Goal: Contribute content

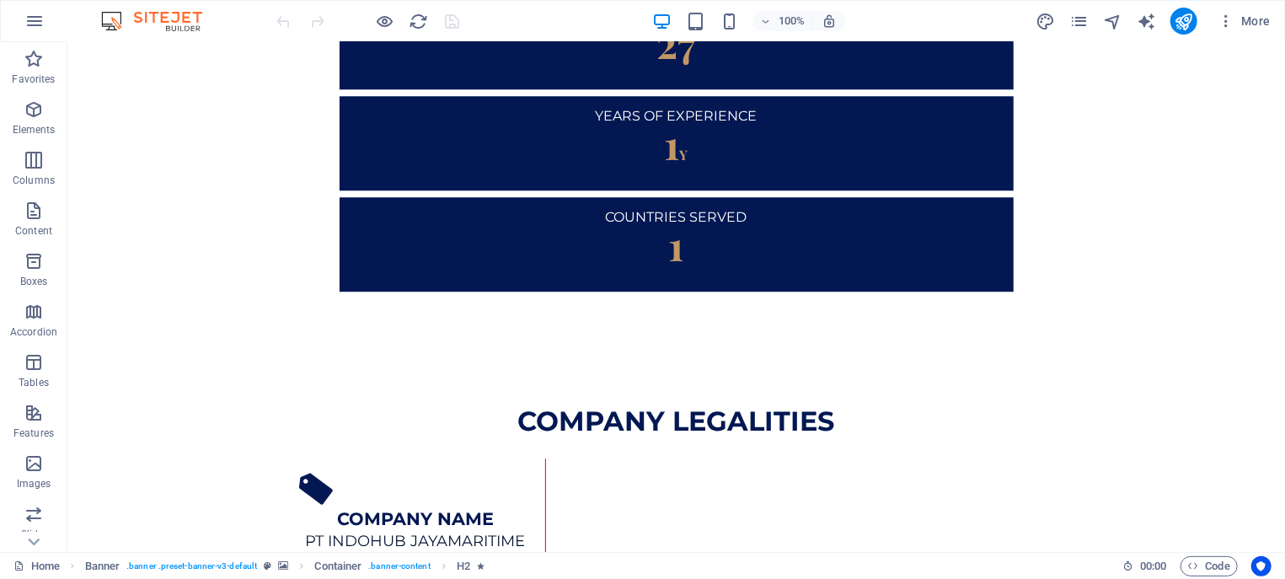
scroll to position [2810, 0]
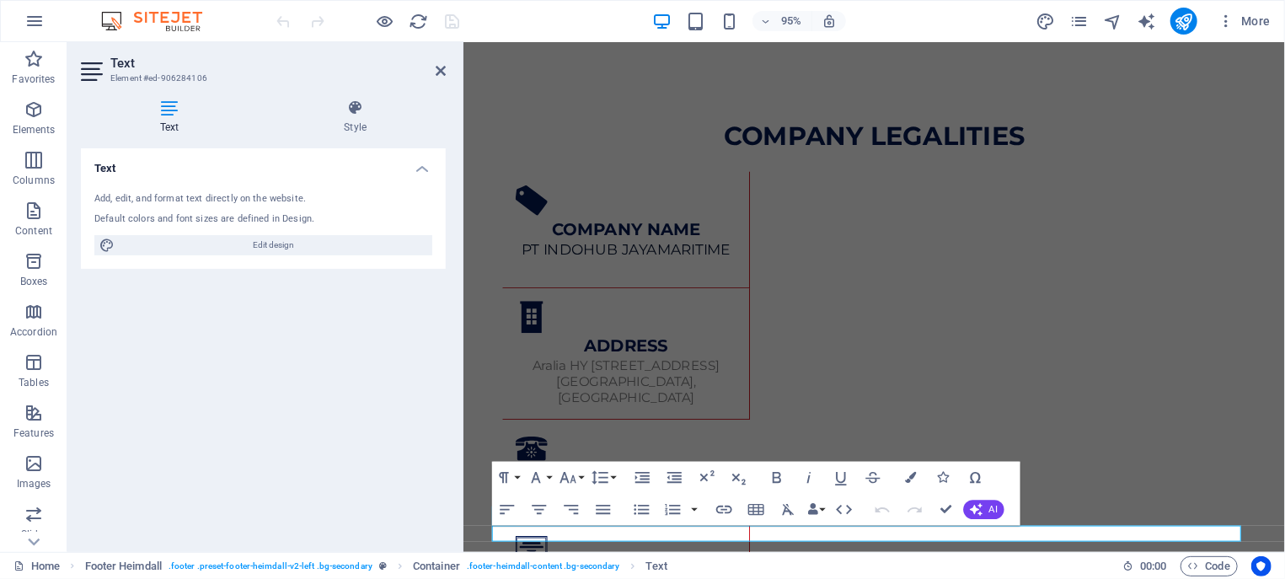
drag, startPoint x: 675, startPoint y: 559, endPoint x: 739, endPoint y: 557, distance: 64.0
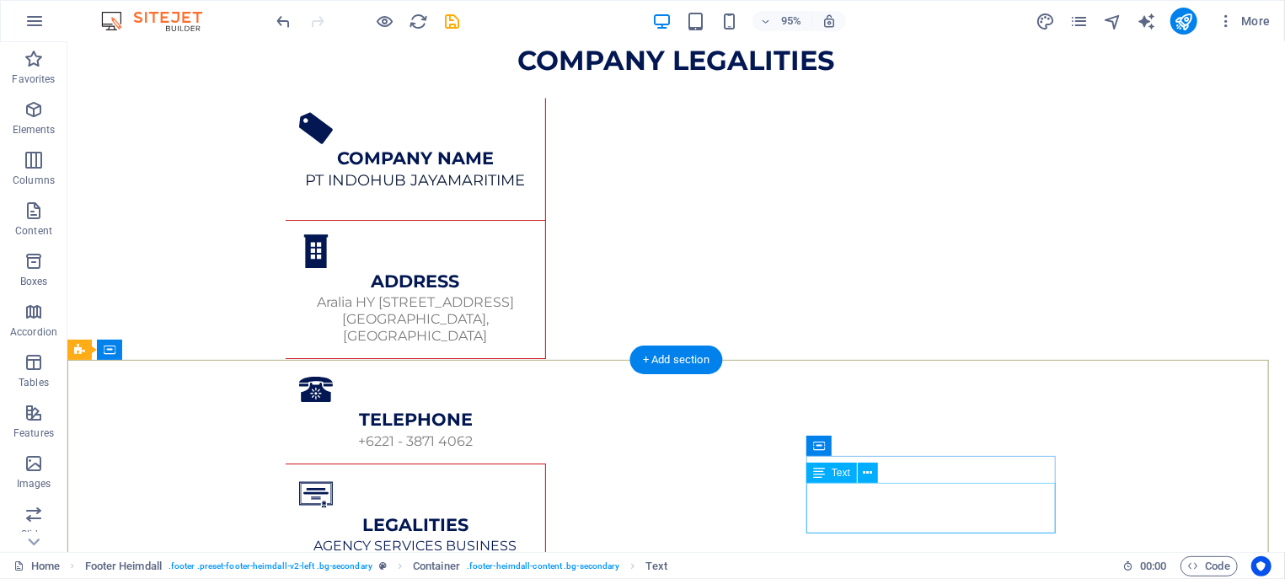
scroll to position [2810, 0]
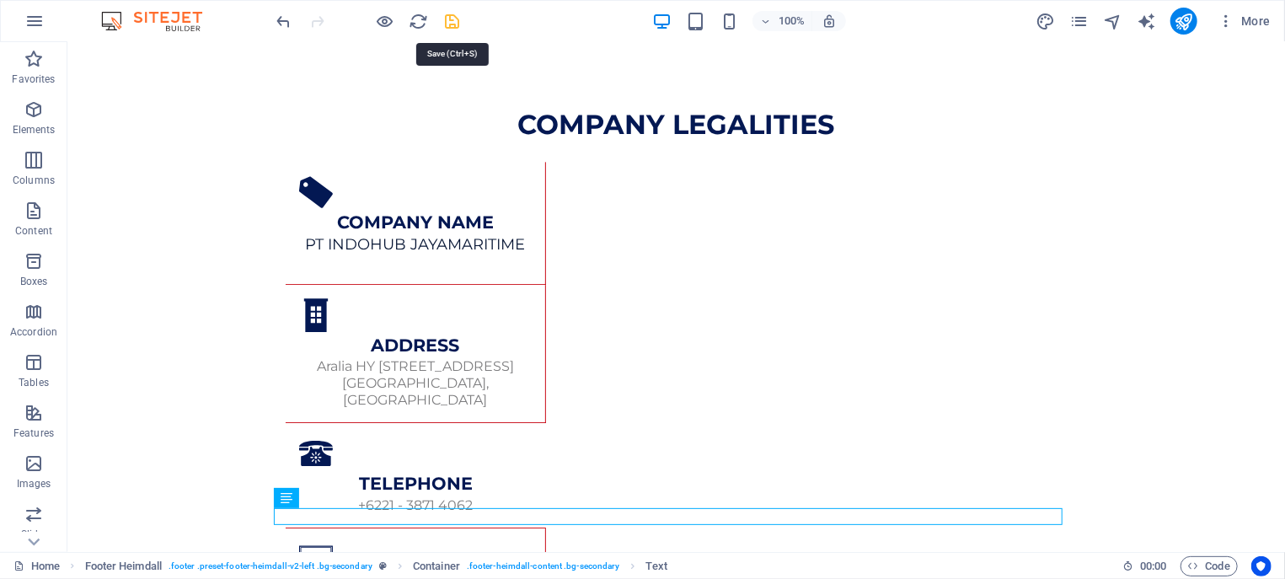
click at [426, 169] on icon "save" at bounding box center [348, 179] width 157 height 21
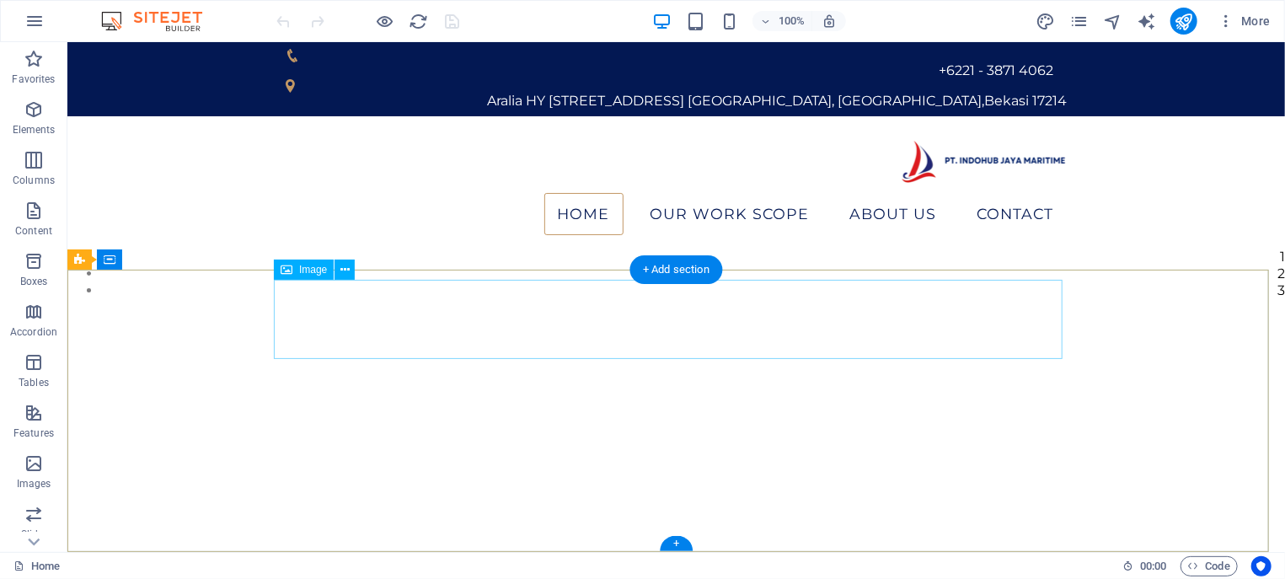
scroll to position [2810, 0]
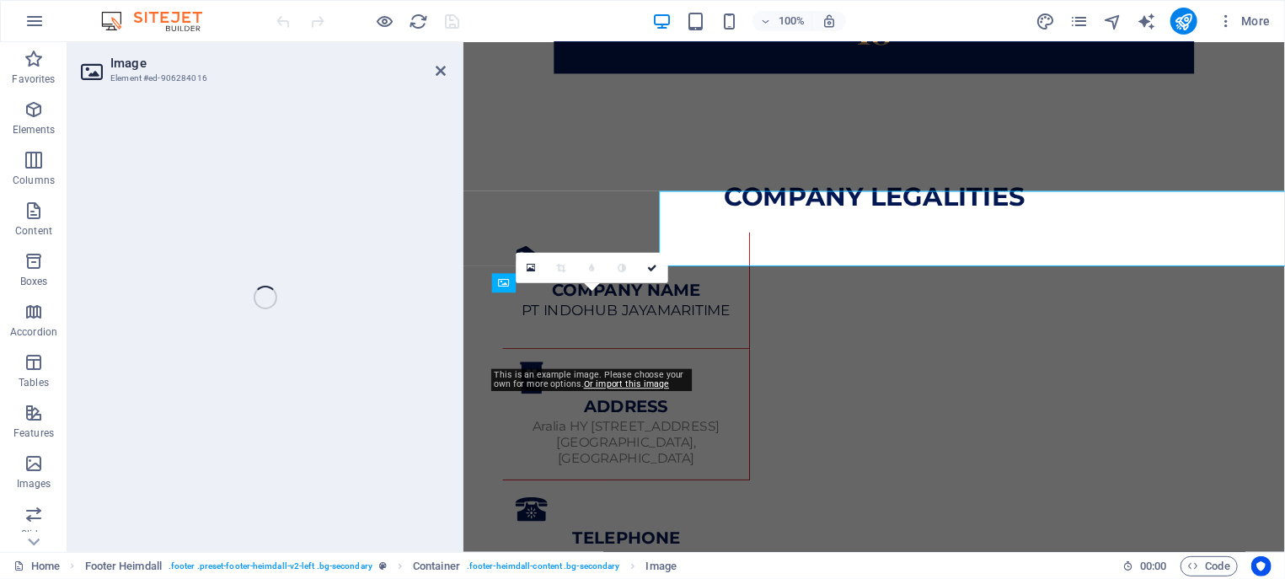
scroll to position [2891, 0]
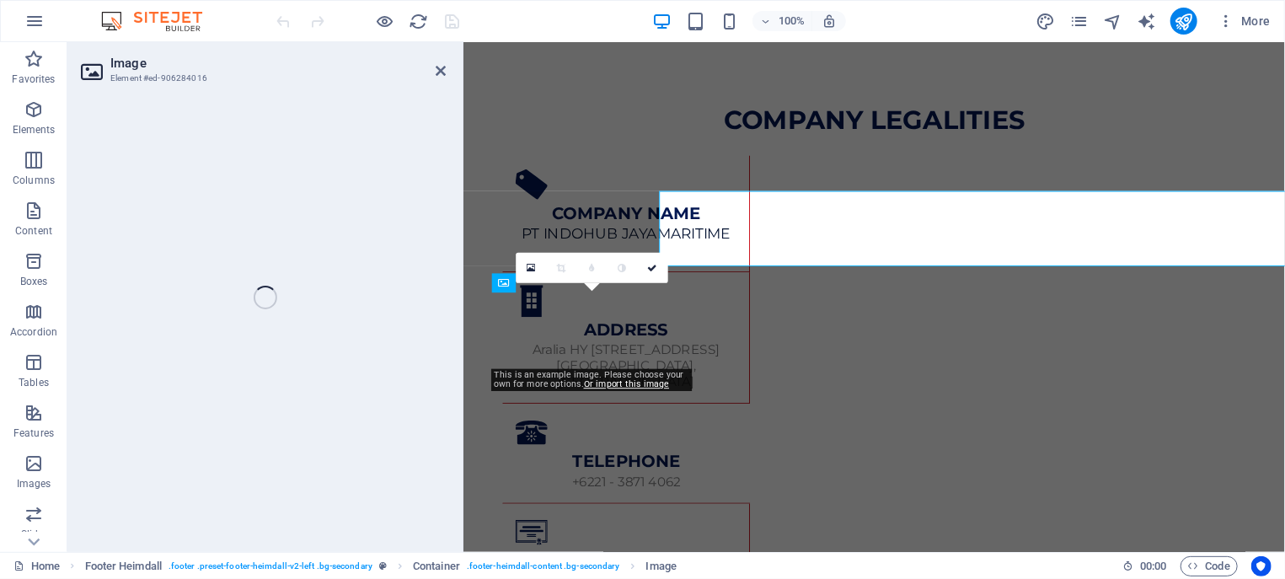
select select "px"
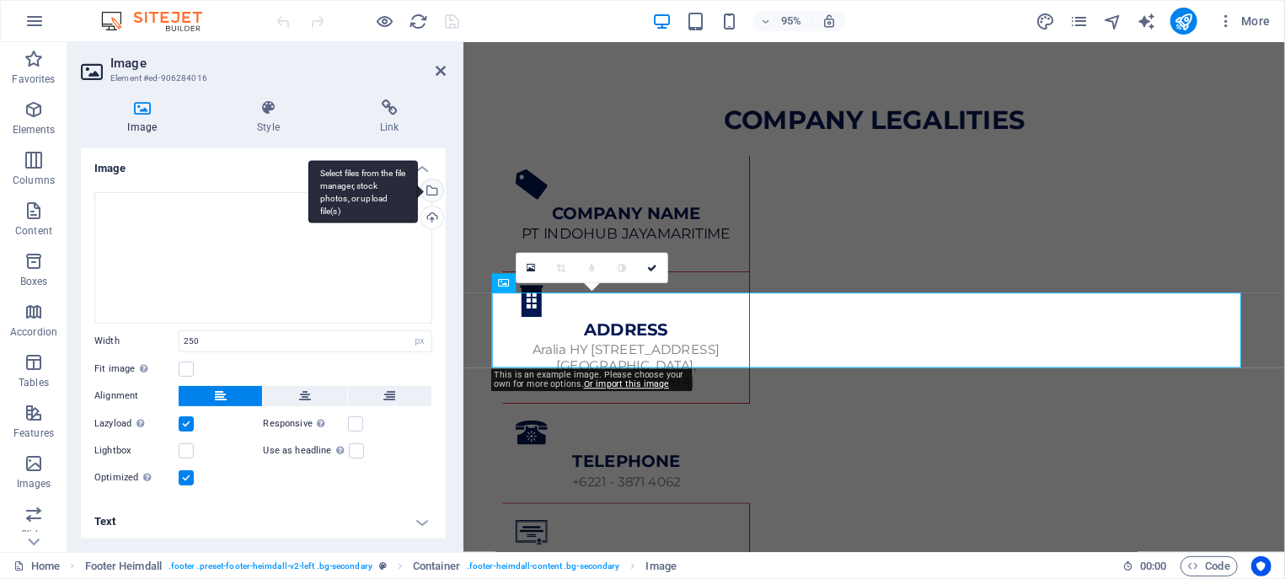
click at [413, 187] on div "Select files from the file manager, stock photos, or upload file(s)" at bounding box center [363, 191] width 110 height 63
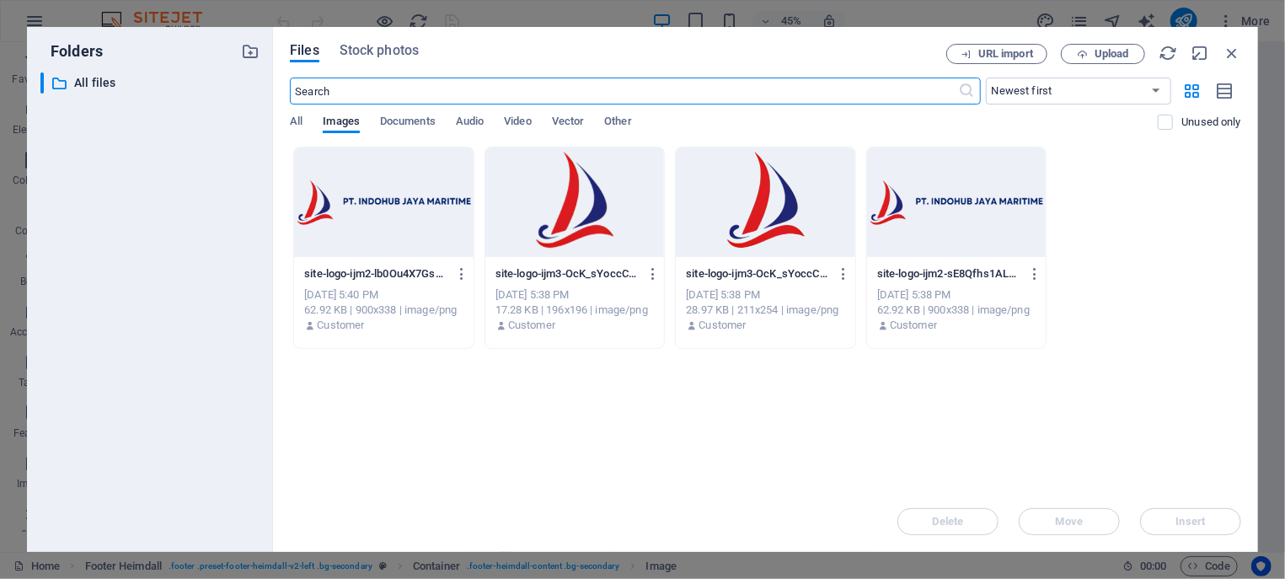
scroll to position [2747, 0]
click at [912, 216] on div at bounding box center [956, 202] width 179 height 110
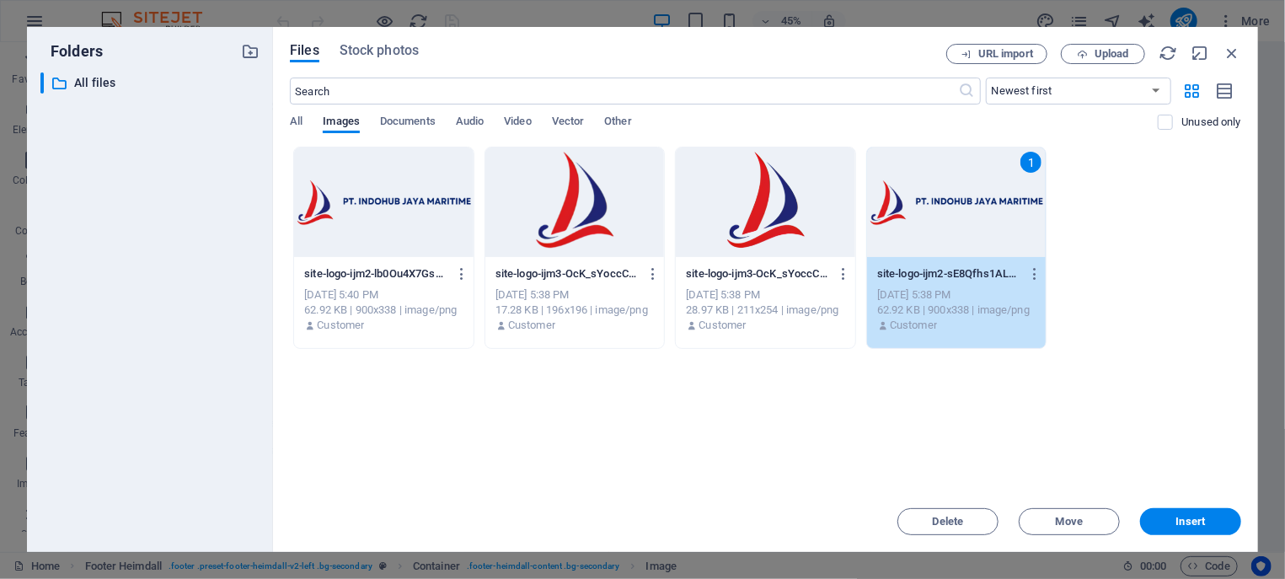
click at [912, 216] on div "1" at bounding box center [956, 202] width 179 height 110
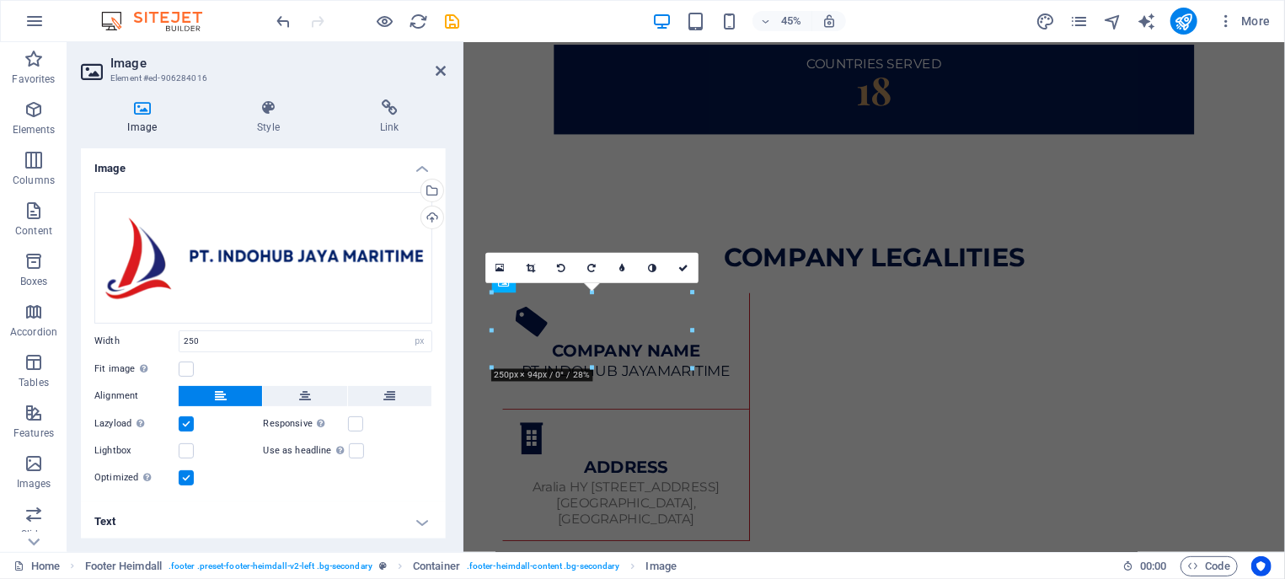
scroll to position [2891, 0]
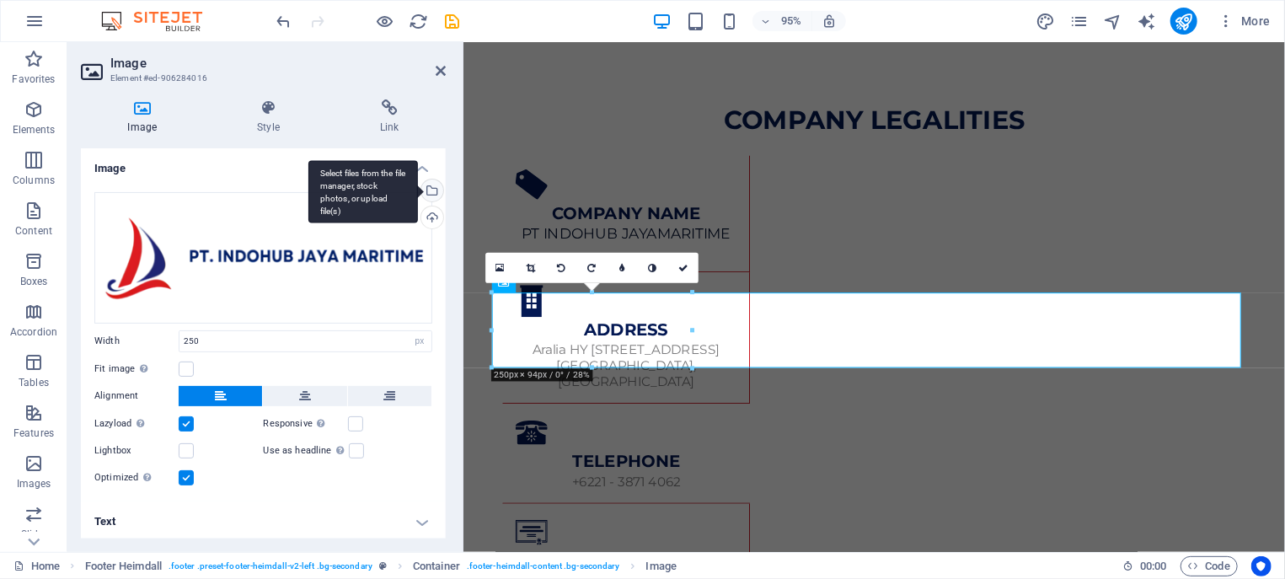
click at [421, 192] on div "Select files from the file manager, stock photos, or upload file(s)" at bounding box center [430, 191] width 25 height 25
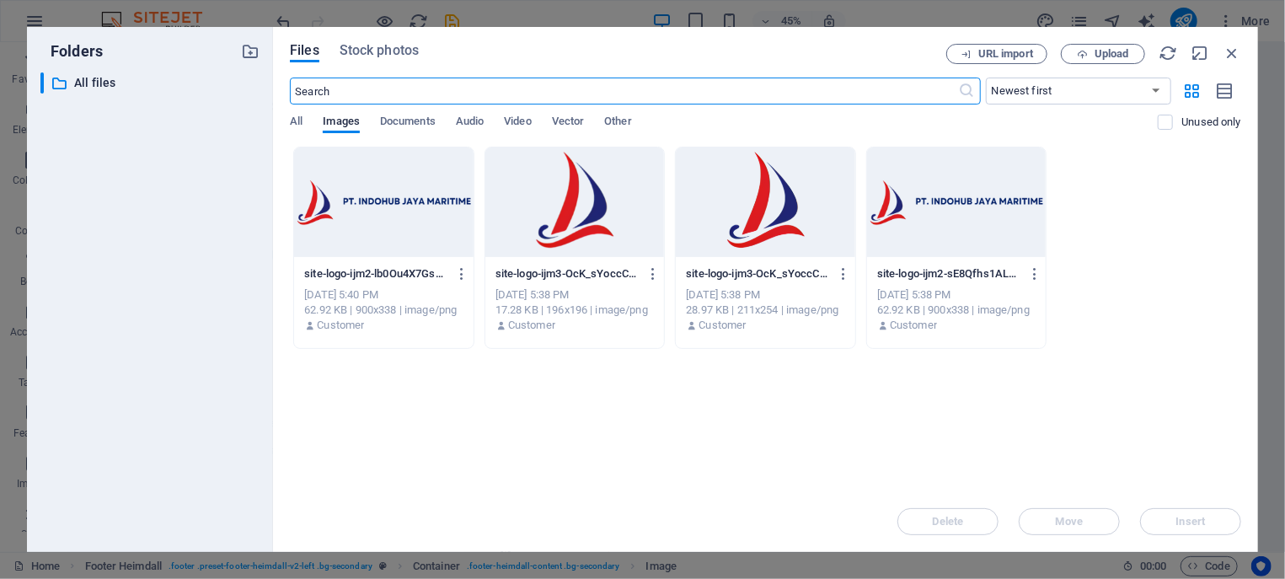
scroll to position [2747, 0]
click at [941, 216] on div at bounding box center [956, 202] width 179 height 110
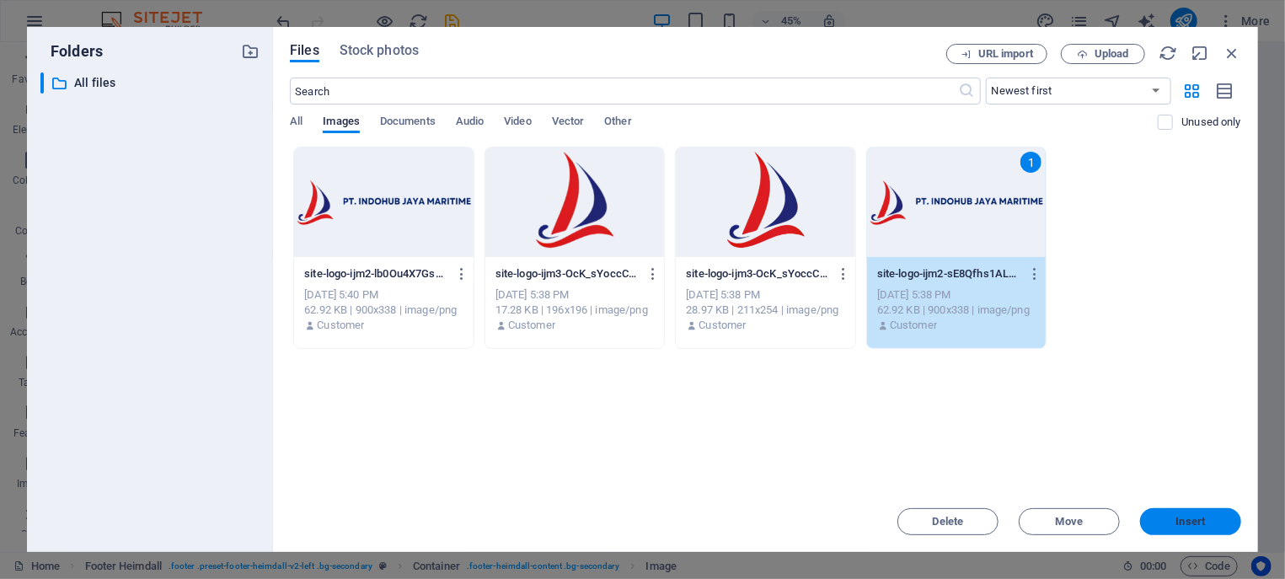
click at [1179, 526] on span "Insert" at bounding box center [1190, 521] width 29 height 10
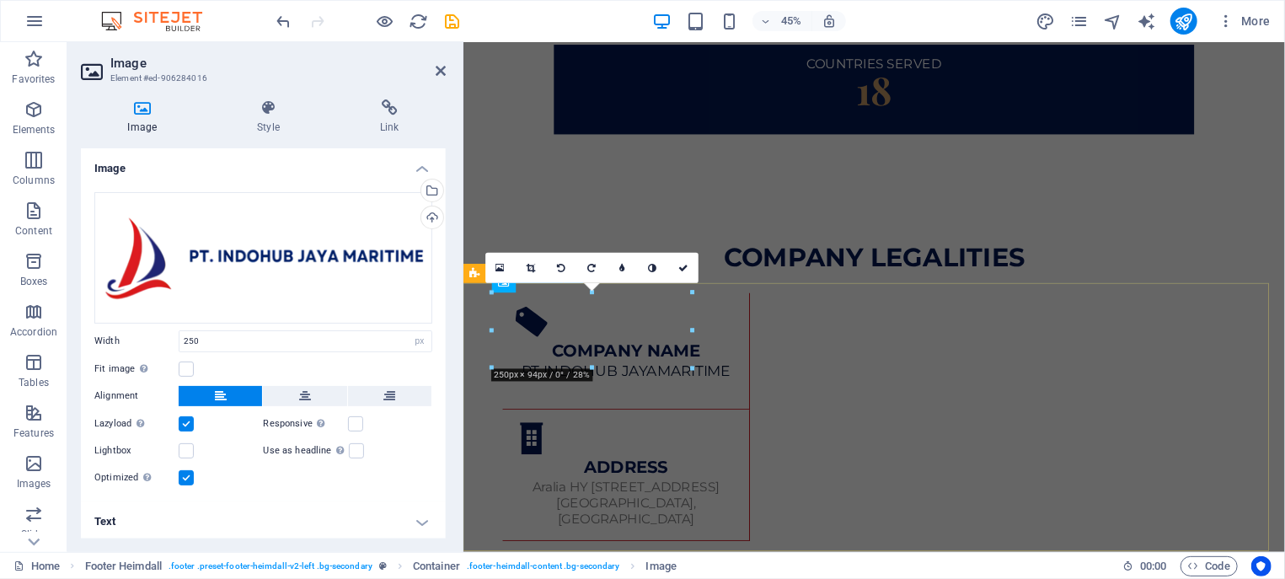
scroll to position [2891, 0]
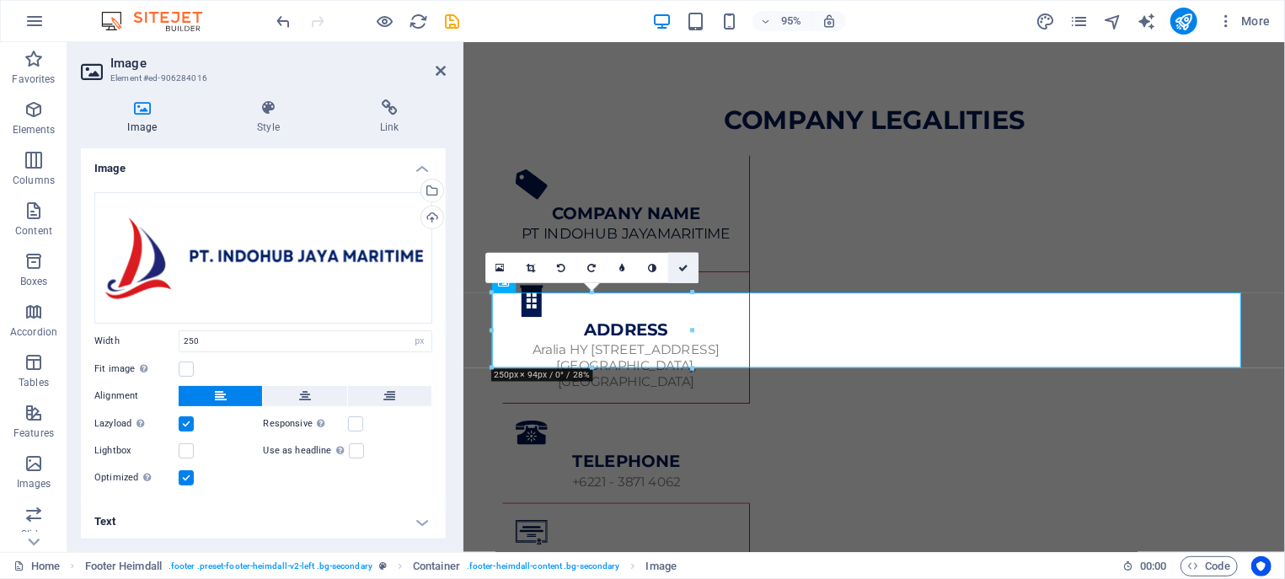
click at [686, 269] on icon at bounding box center [683, 268] width 10 height 9
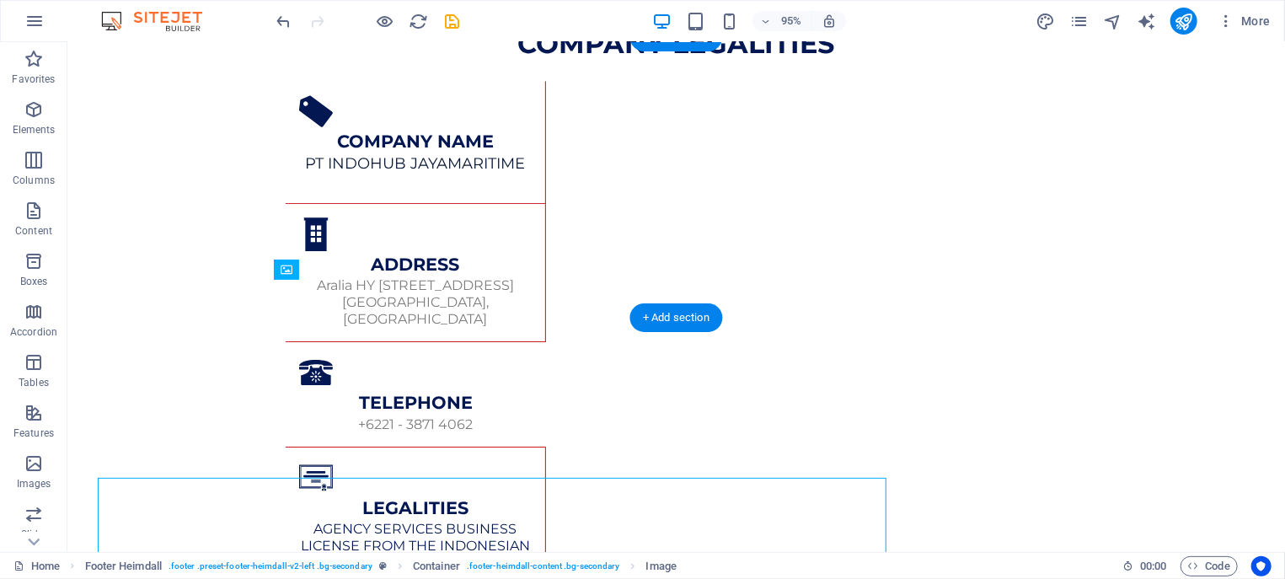
scroll to position [2720, 0]
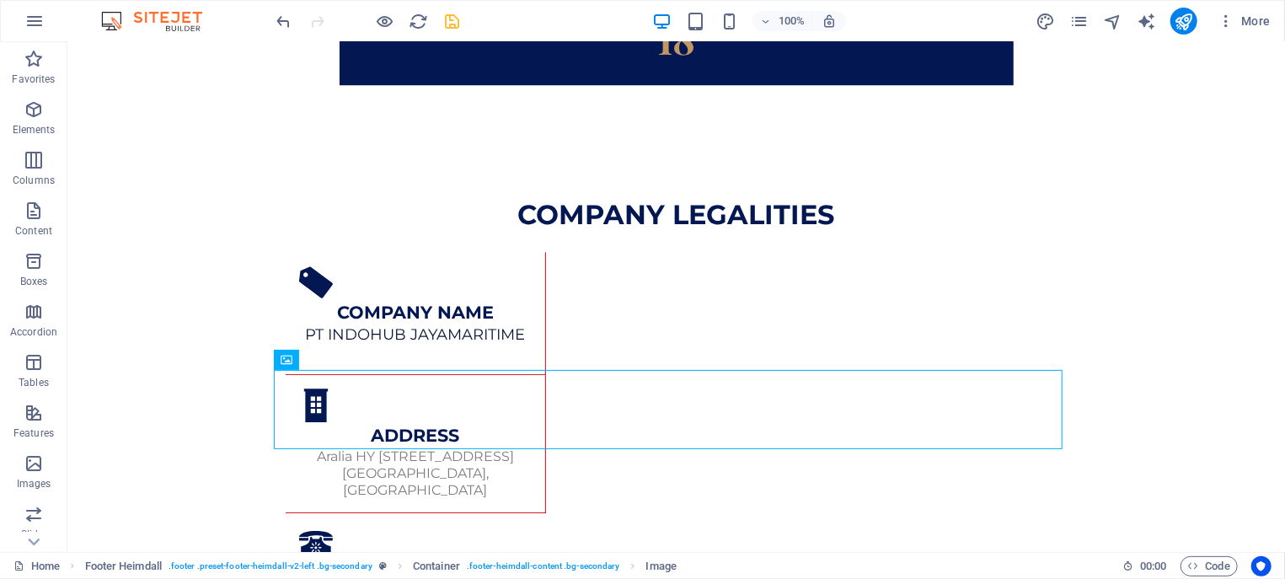
click at [0, 0] on icon "save" at bounding box center [0, 0] width 0 height 0
